Goal: Information Seeking & Learning: Learn about a topic

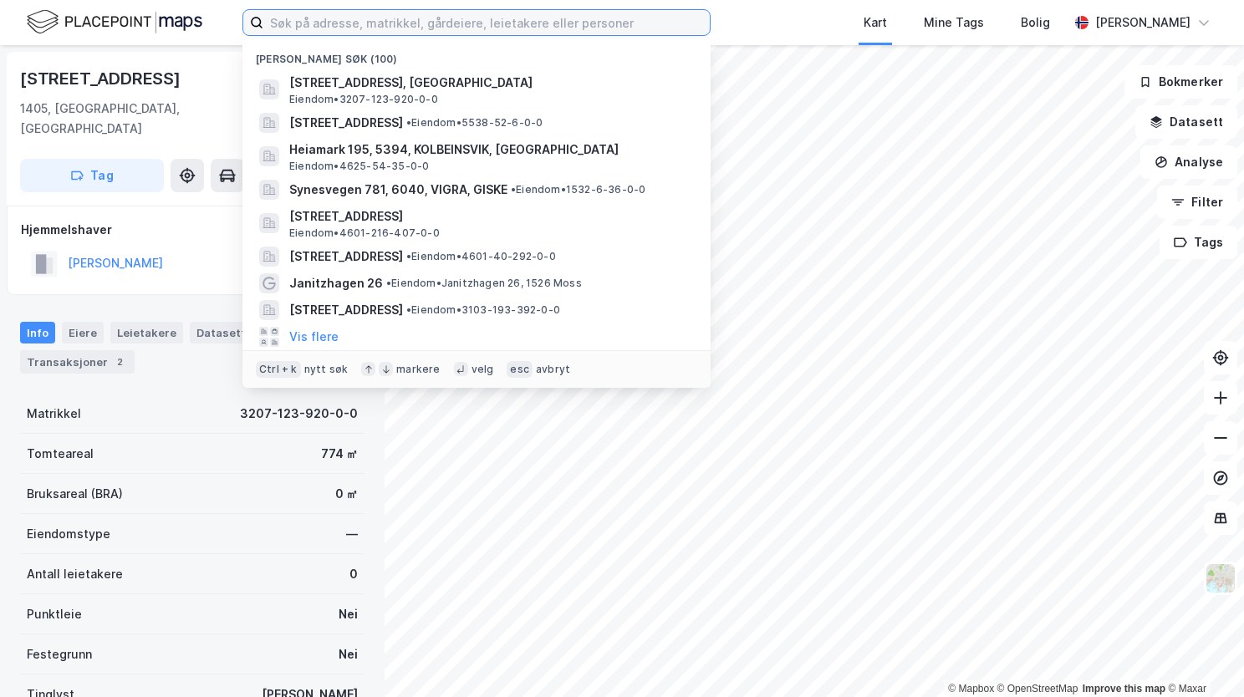
click at [385, 20] on input at bounding box center [486, 22] width 446 height 25
click at [314, 23] on input at bounding box center [486, 22] width 446 height 25
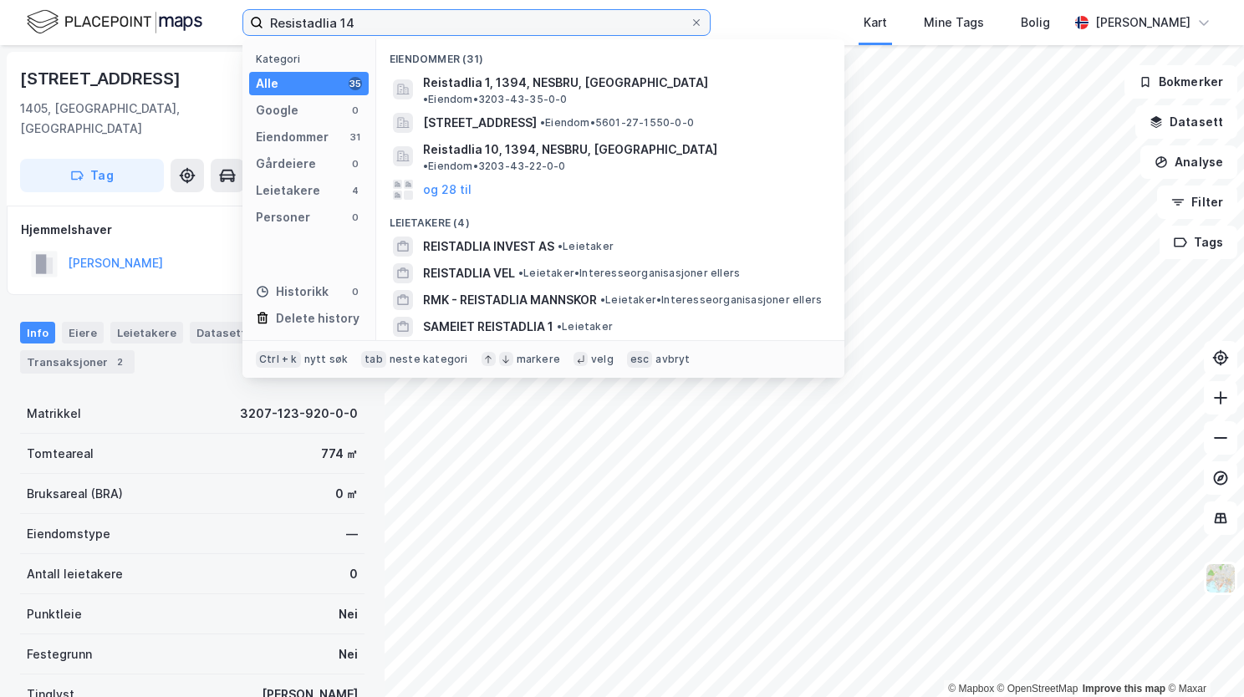
type input "Resistadlia 14"
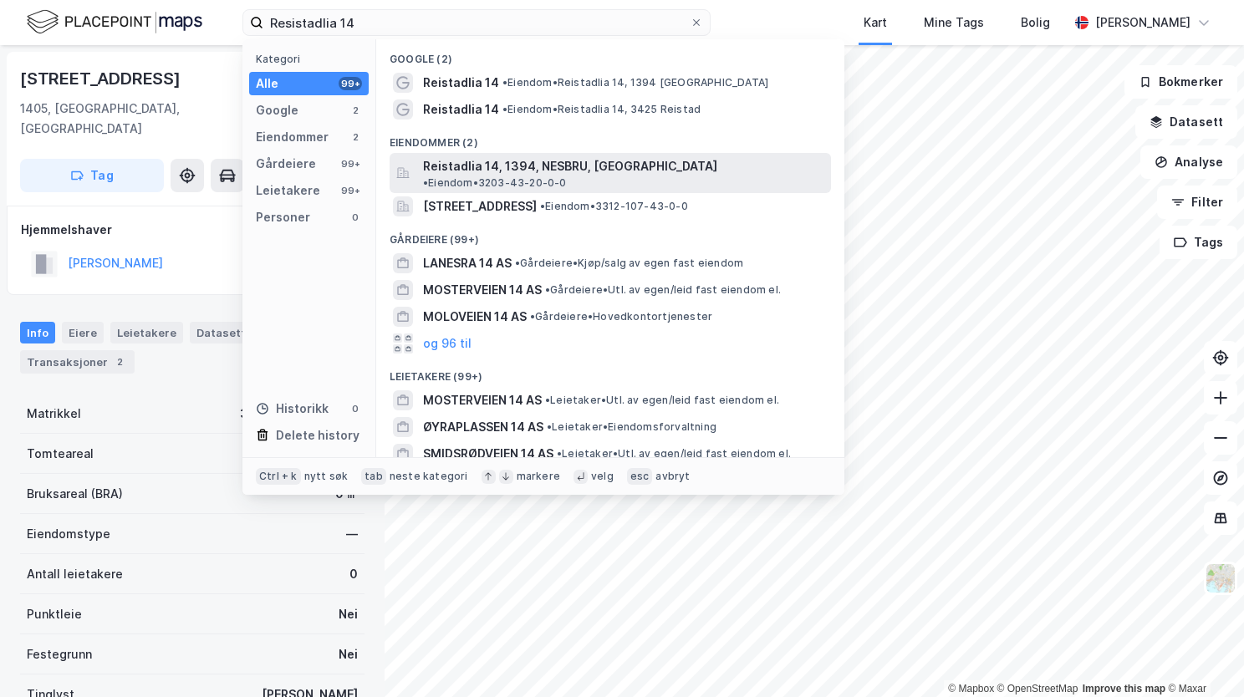
click at [467, 167] on span "Reistadlia 14, 1394, NESBRU, ASKER" at bounding box center [570, 166] width 294 height 20
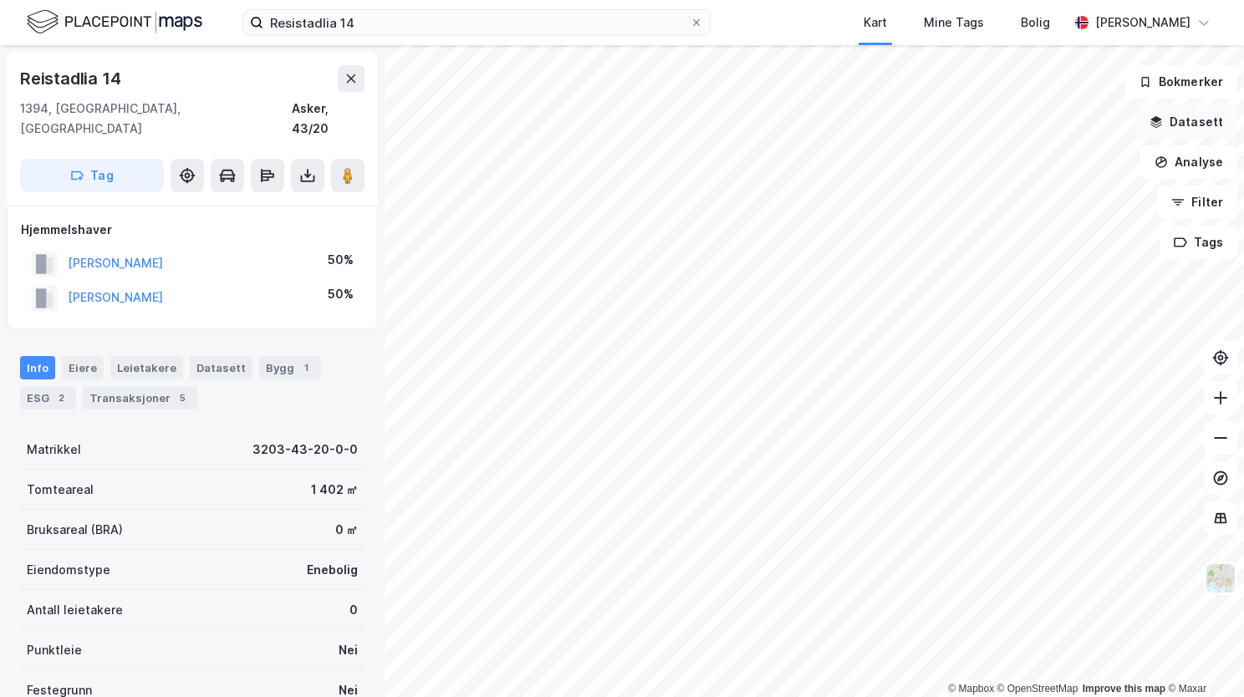
click at [1202, 130] on button "Datasett" at bounding box center [1186, 121] width 102 height 33
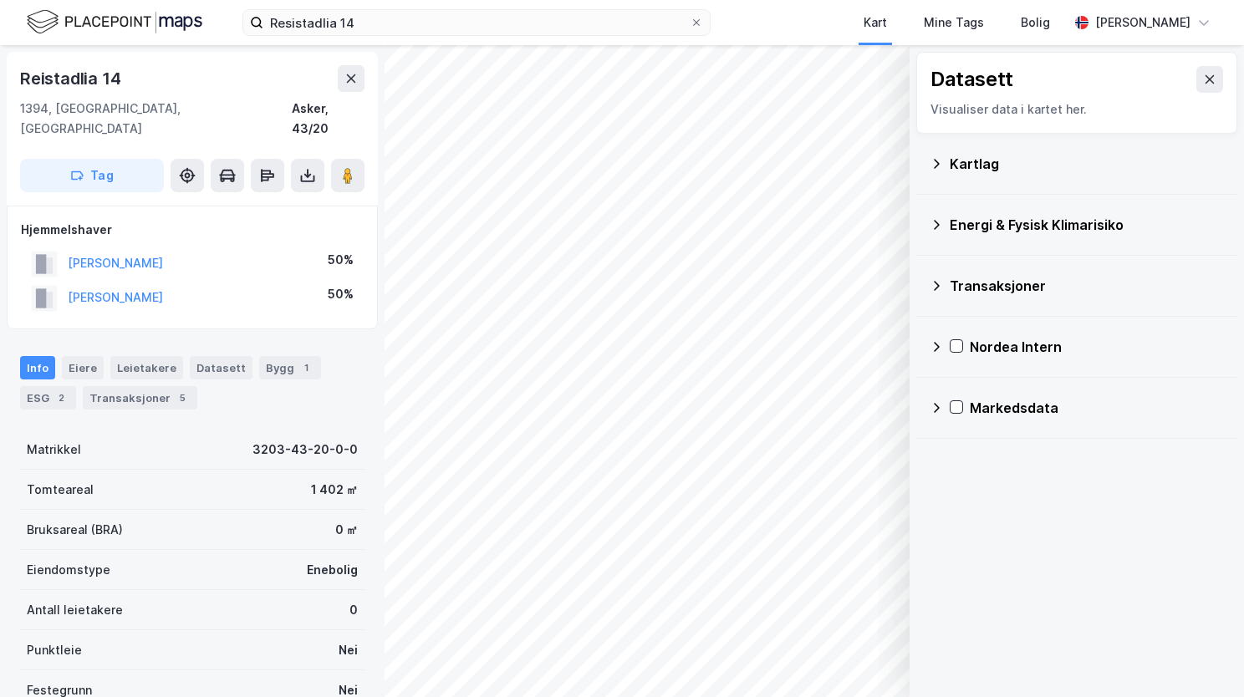
click at [941, 162] on icon at bounding box center [936, 163] width 13 height 13
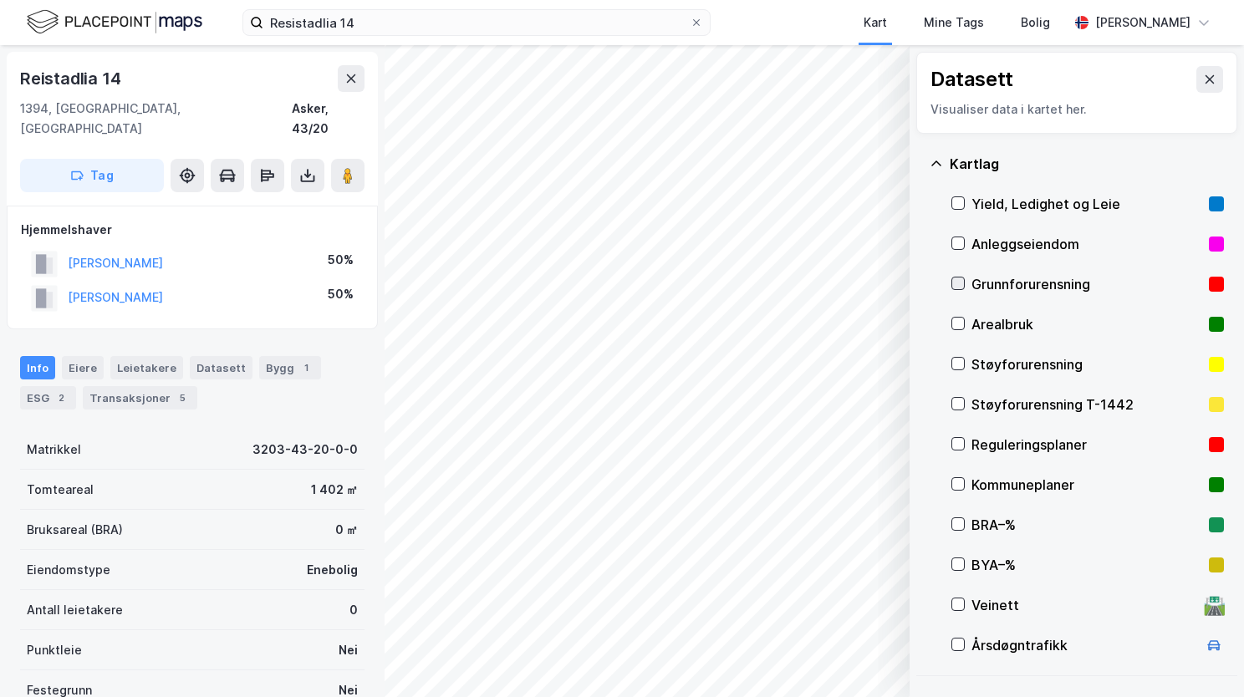
click at [956, 283] on icon at bounding box center [958, 284] width 9 height 6
click at [940, 164] on icon at bounding box center [936, 163] width 10 height 5
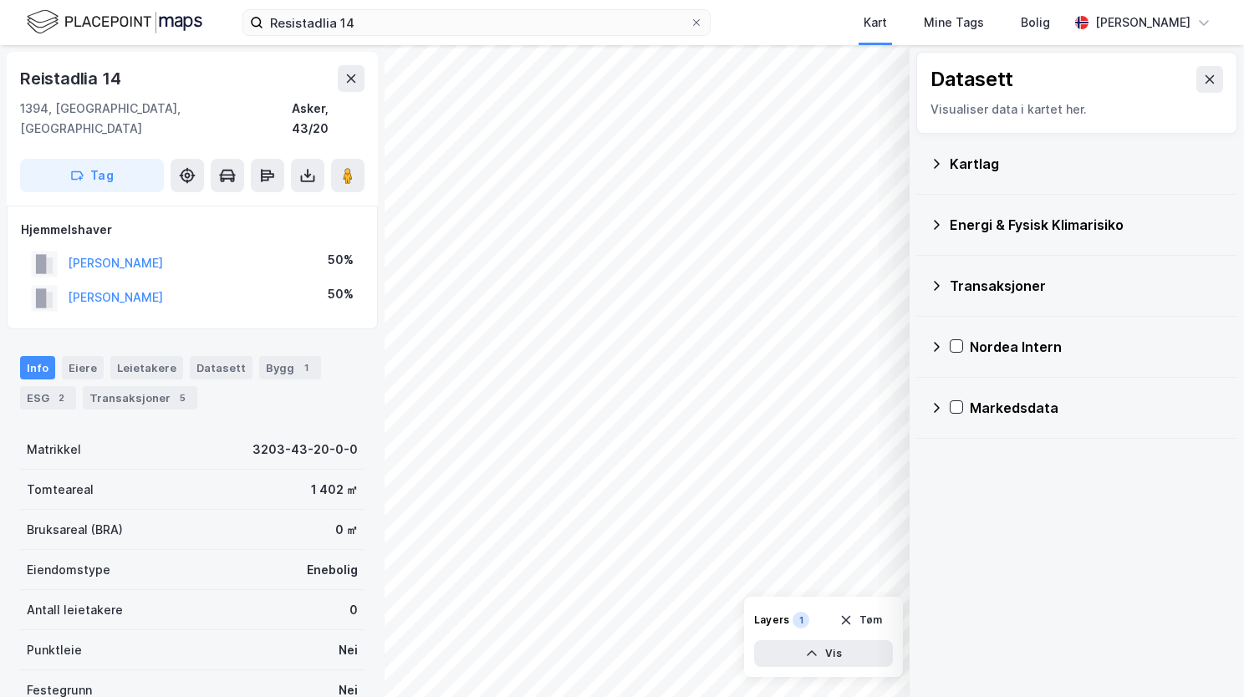
click at [944, 228] on div "Energi & Fysisk Klimarisiko" at bounding box center [1077, 225] width 294 height 40
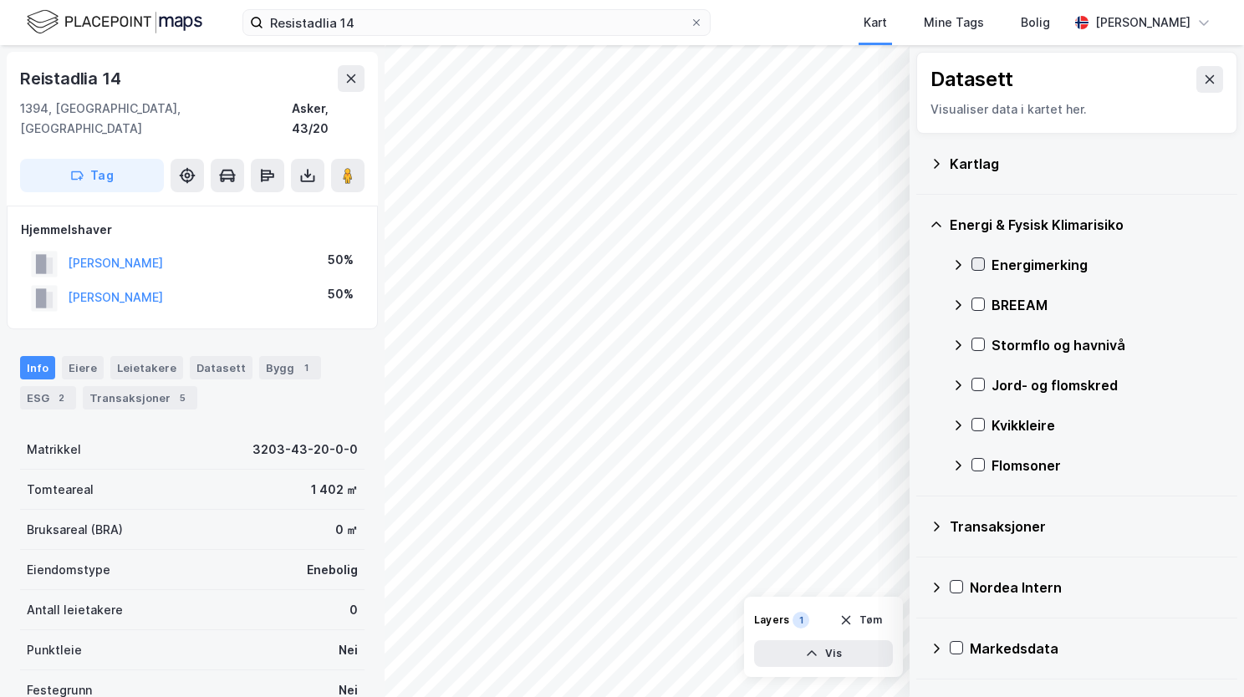
click at [976, 269] on div at bounding box center [977, 263] width 13 height 13
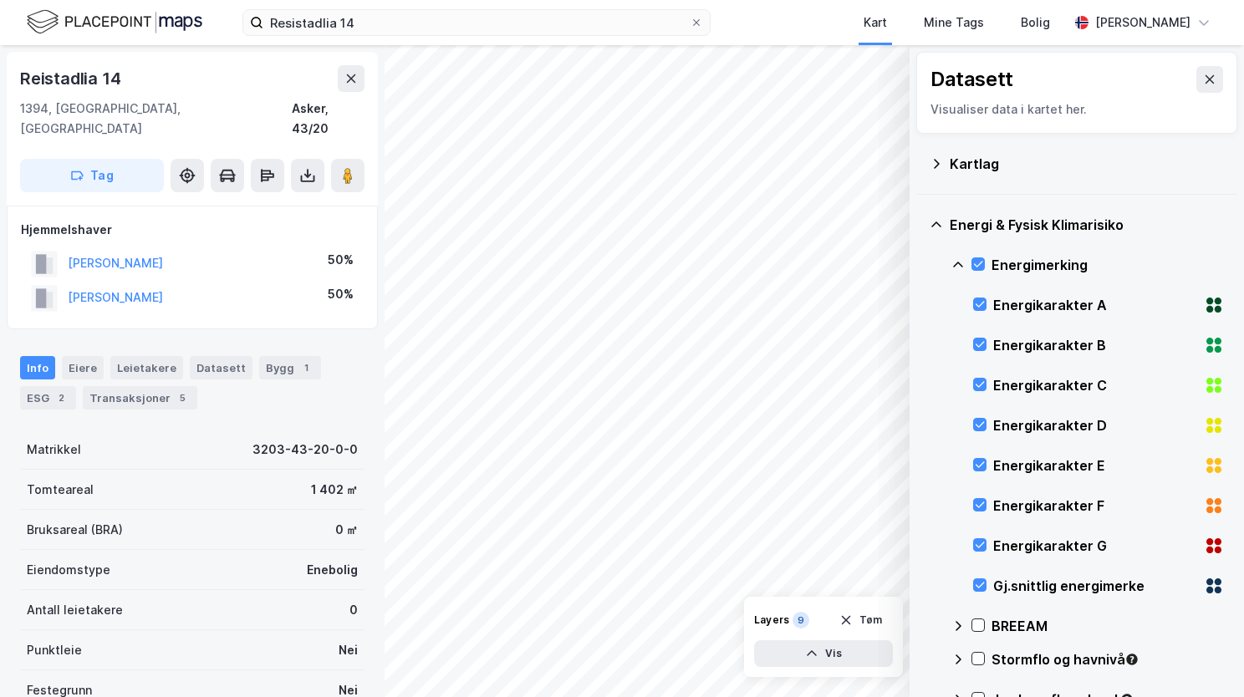
click at [961, 260] on icon at bounding box center [957, 264] width 13 height 13
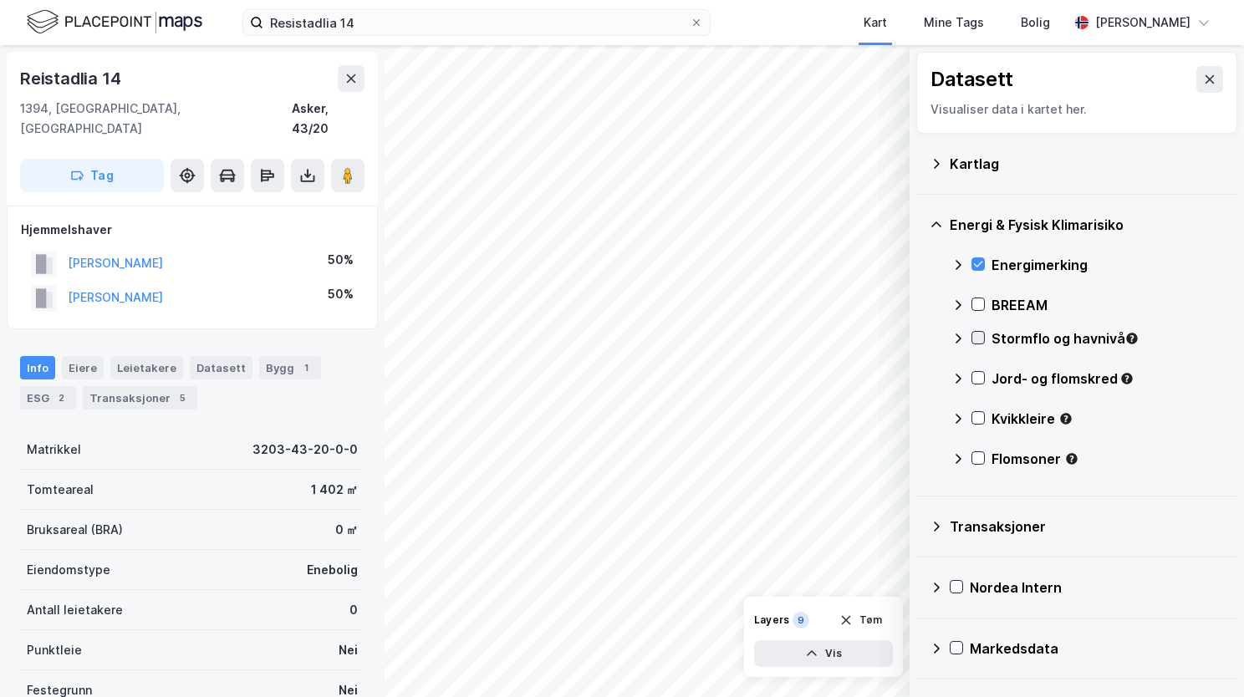
click at [975, 337] on icon at bounding box center [978, 338] width 9 height 6
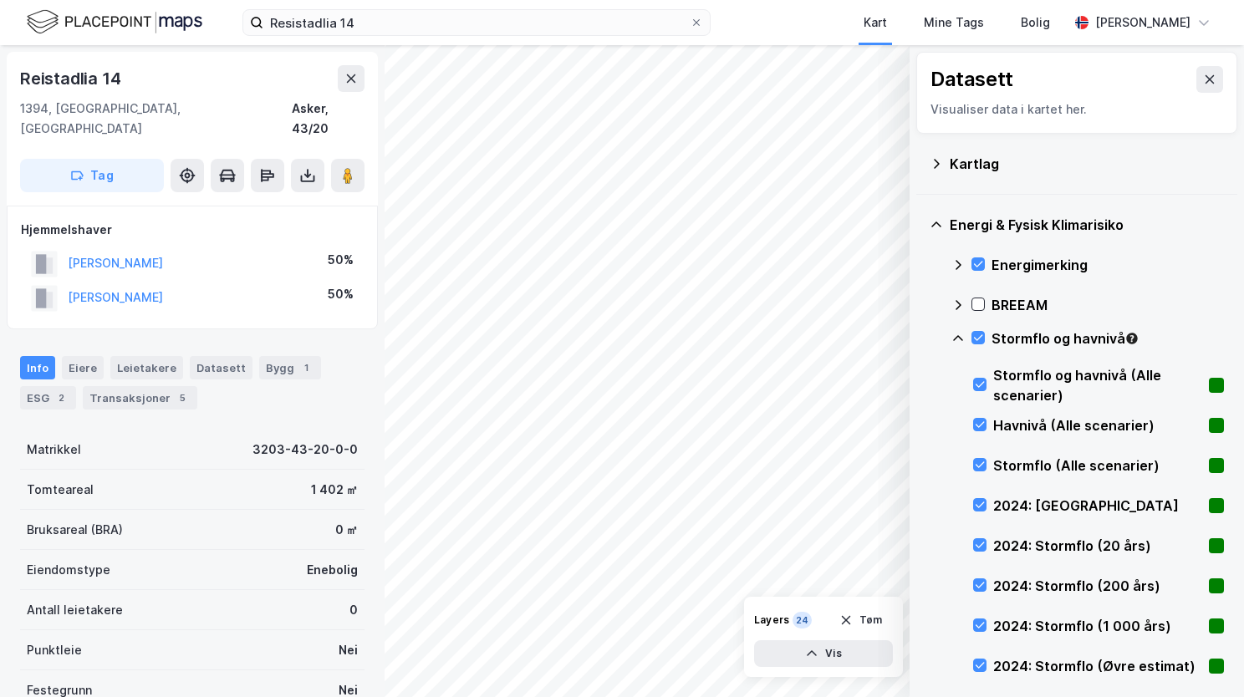
click at [953, 337] on icon at bounding box center [957, 338] width 13 height 13
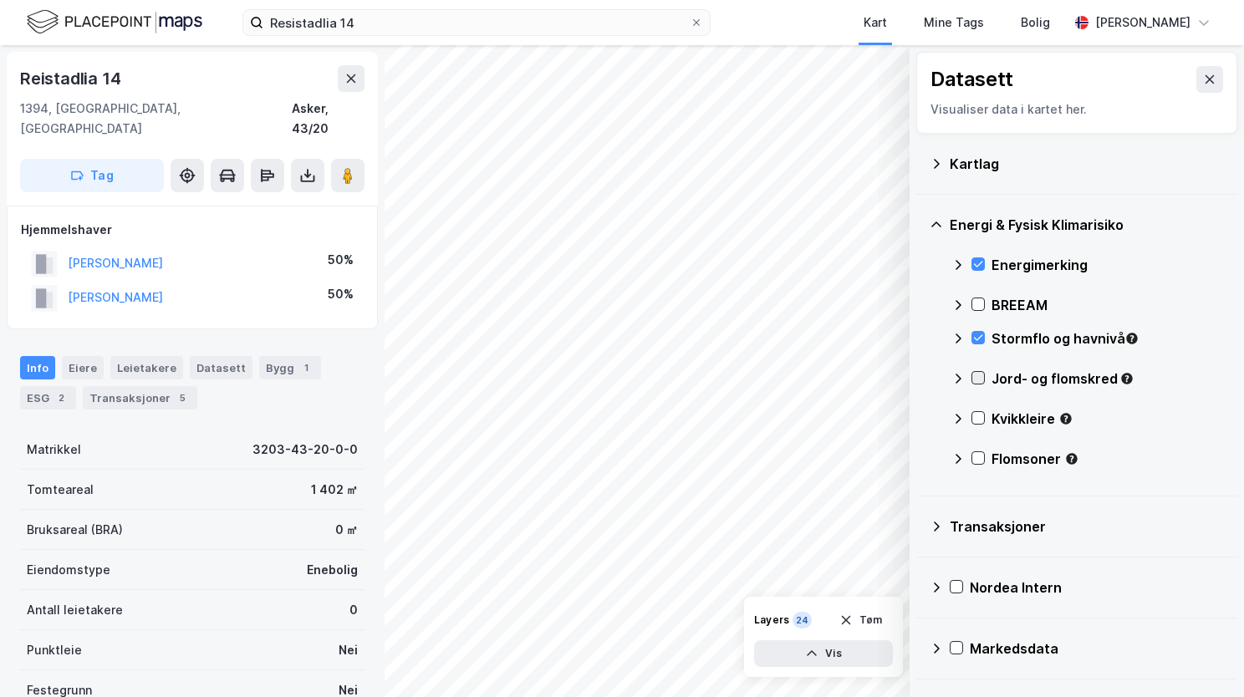
click at [984, 376] on div at bounding box center [977, 377] width 13 height 13
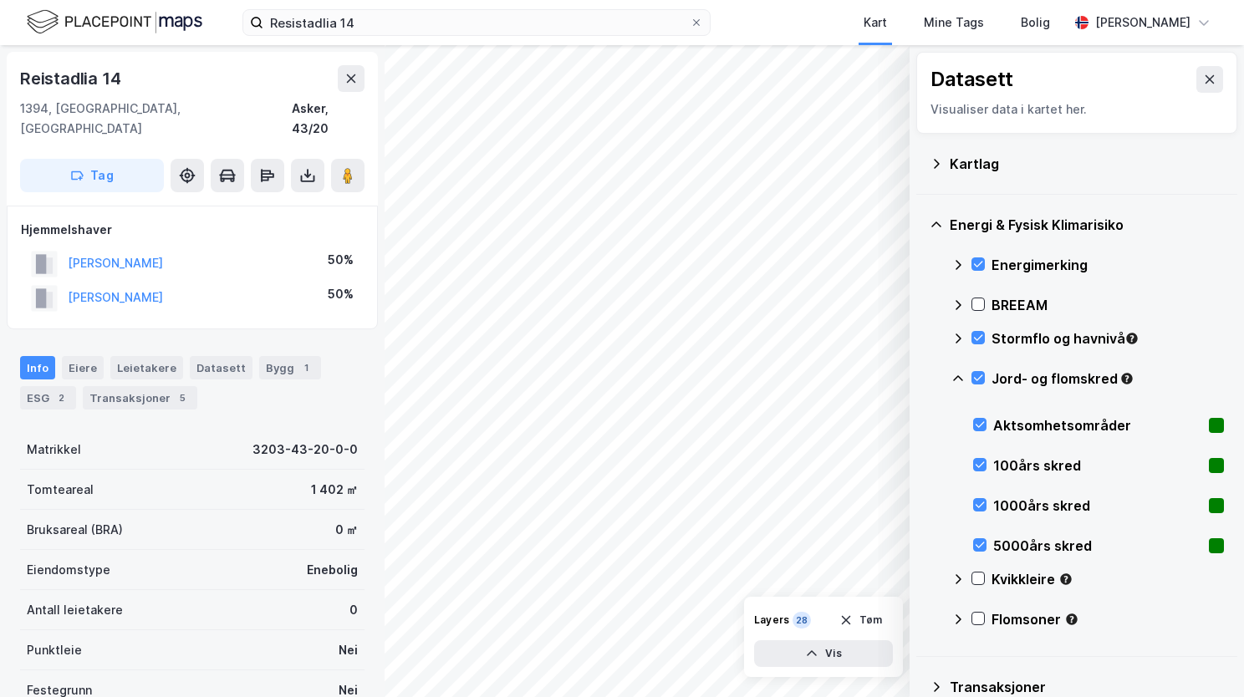
click at [956, 375] on icon at bounding box center [957, 378] width 13 height 13
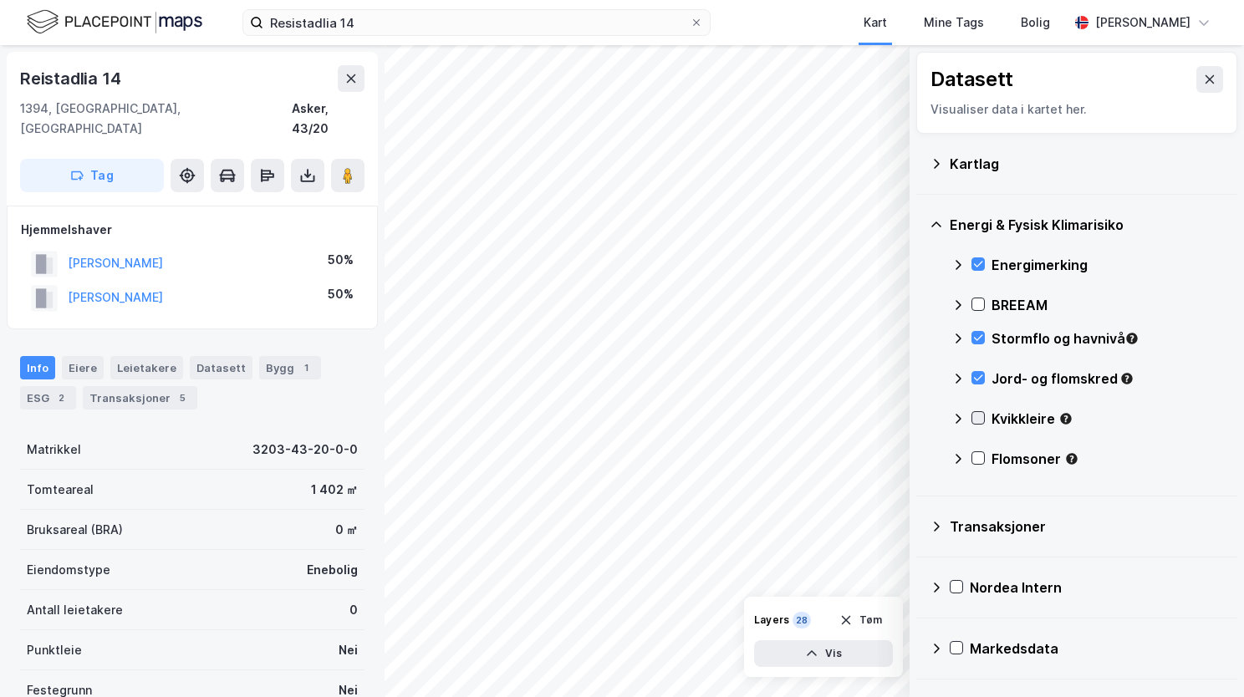
click at [981, 413] on icon at bounding box center [978, 418] width 12 height 12
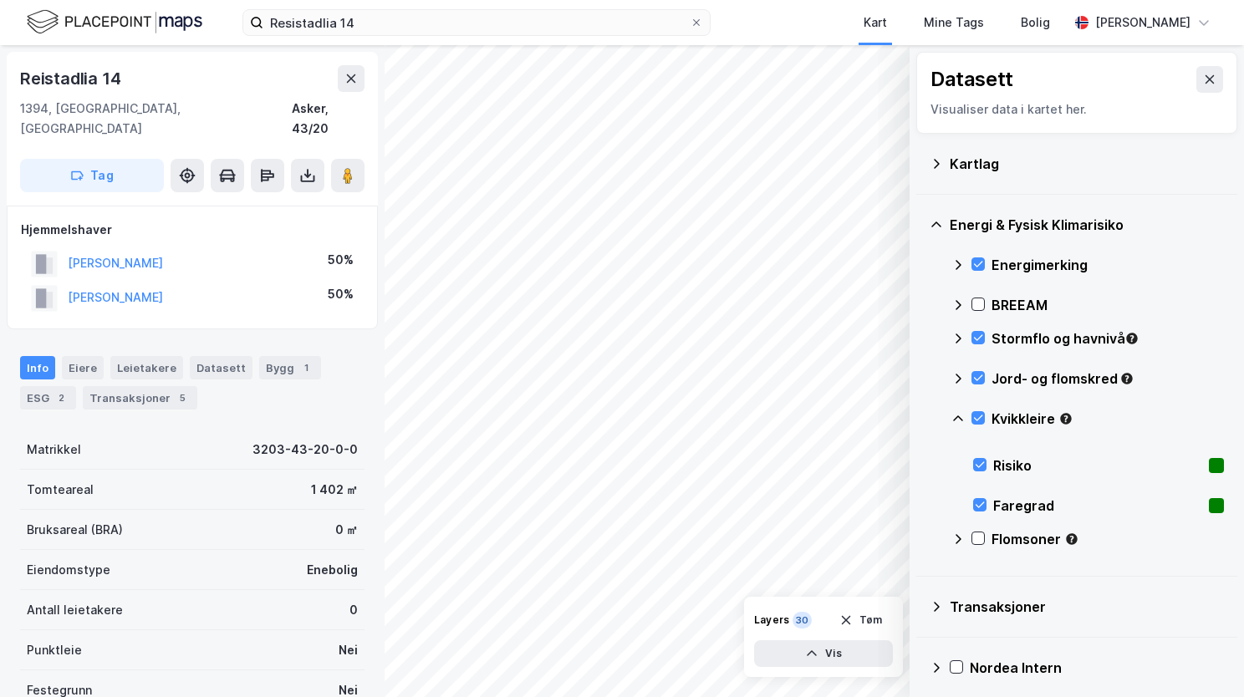
click at [956, 413] on icon at bounding box center [957, 418] width 13 height 13
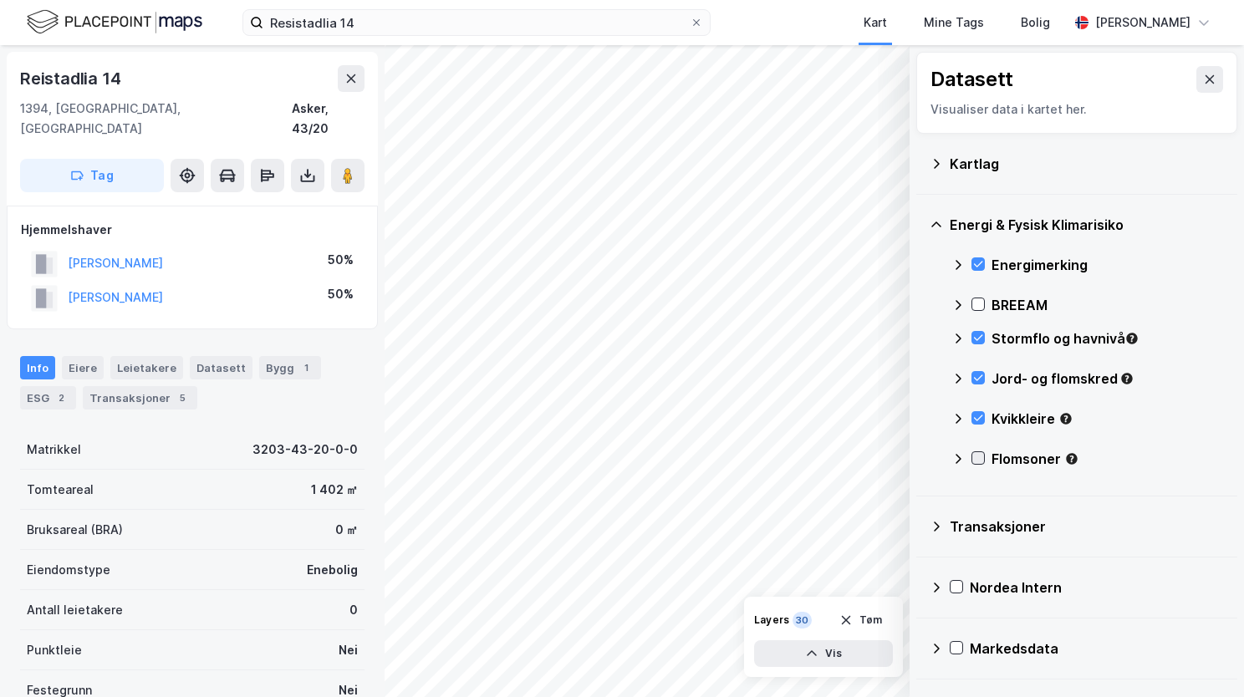
click at [979, 452] on icon at bounding box center [978, 458] width 12 height 12
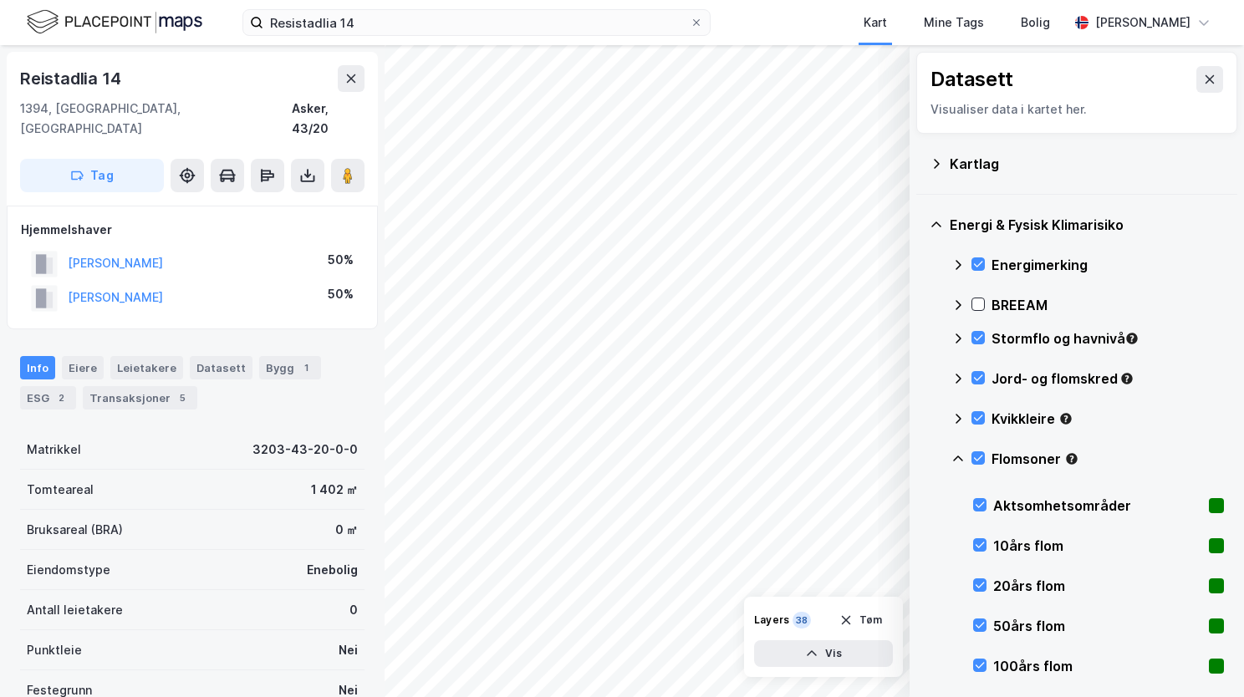
click at [956, 458] on icon at bounding box center [957, 458] width 13 height 13
